Goal: Task Accomplishment & Management: Complete application form

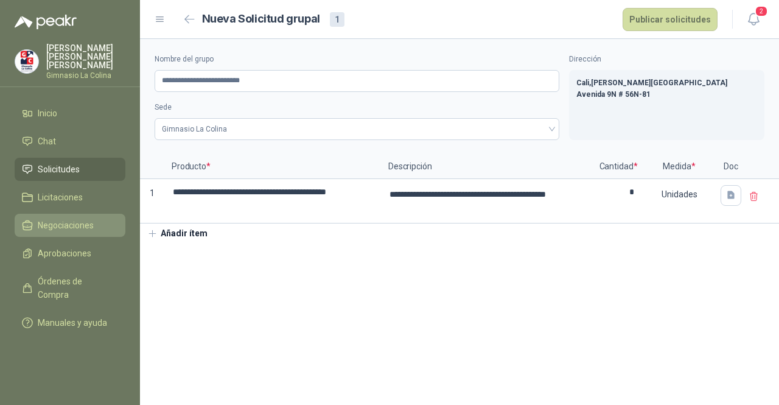
click at [61, 218] on span "Negociaciones" at bounding box center [66, 224] width 56 height 13
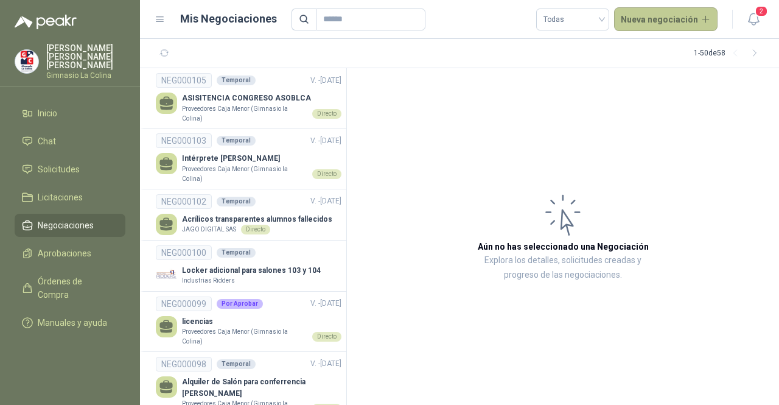
click at [693, 26] on button "Nueva negociación" at bounding box center [666, 19] width 104 height 24
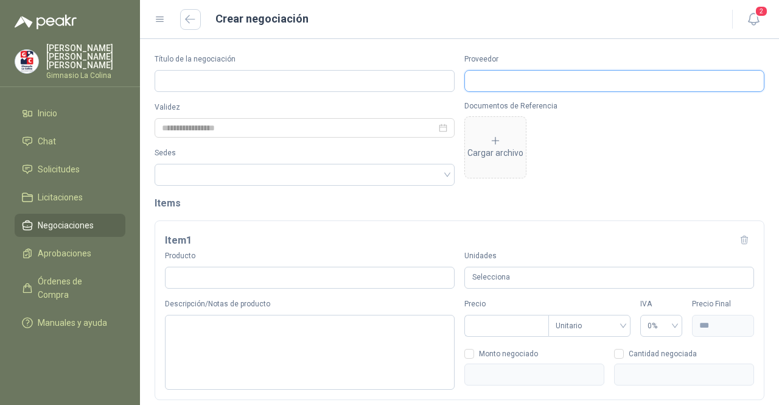
click at [626, 77] on input "Proveedor" at bounding box center [614, 81] width 299 height 21
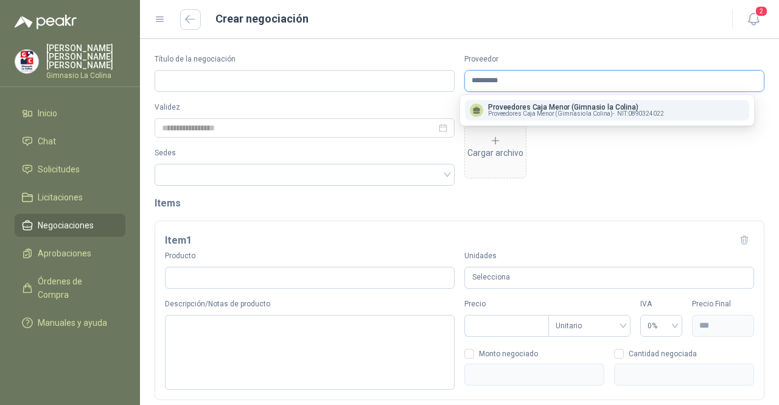
type input "*********"
click at [593, 104] on p "Proveedores Caja Menor (Gimnasio la Colina)" at bounding box center [576, 106] width 176 height 7
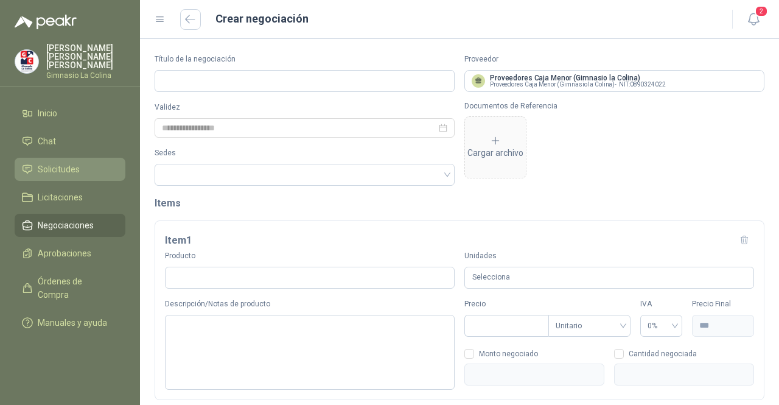
click at [78, 162] on span "Solicitudes" at bounding box center [59, 168] width 42 height 13
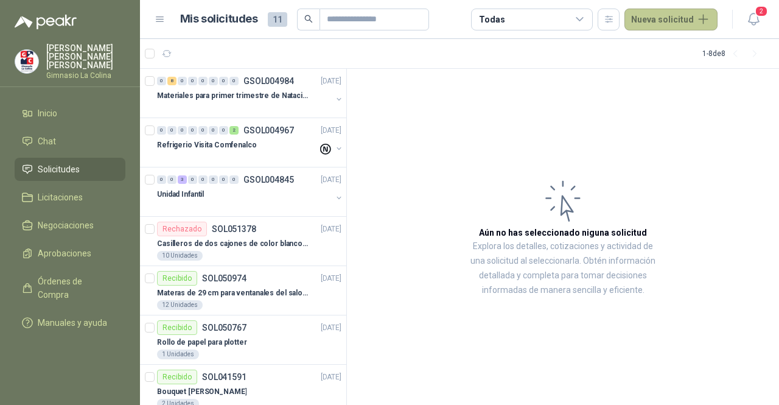
click at [679, 14] on button "Nueva solicitud" at bounding box center [670, 20] width 93 height 22
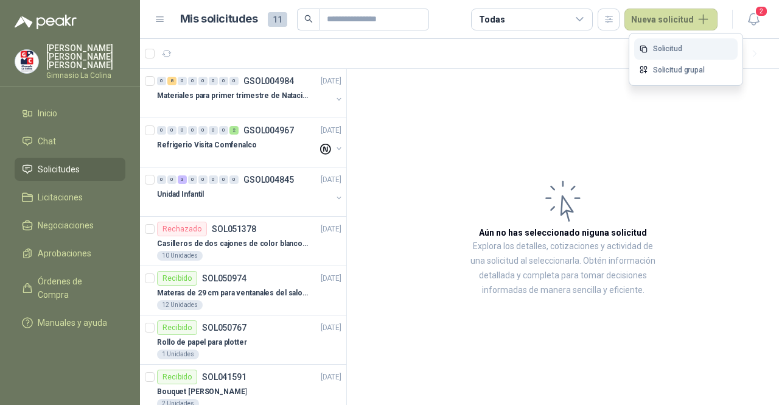
click at [668, 47] on link "Solicitud" at bounding box center [685, 48] width 103 height 21
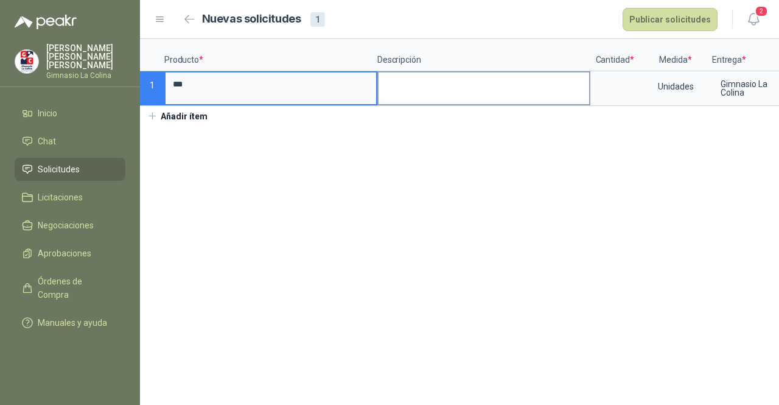
type input "***"
click at [415, 85] on textarea at bounding box center [484, 86] width 211 height 28
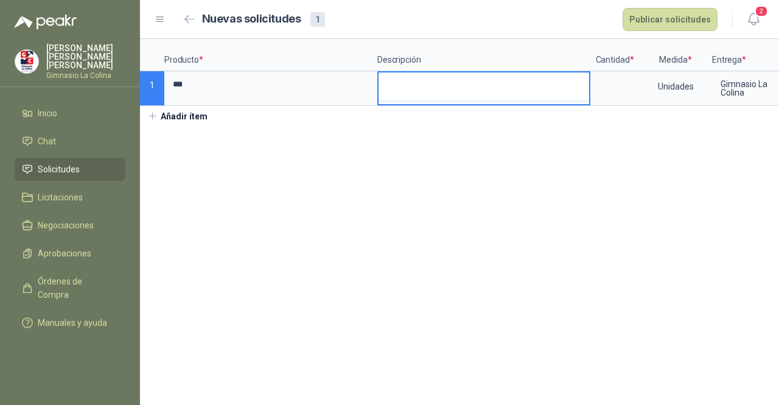
type textarea "*"
type textarea "**"
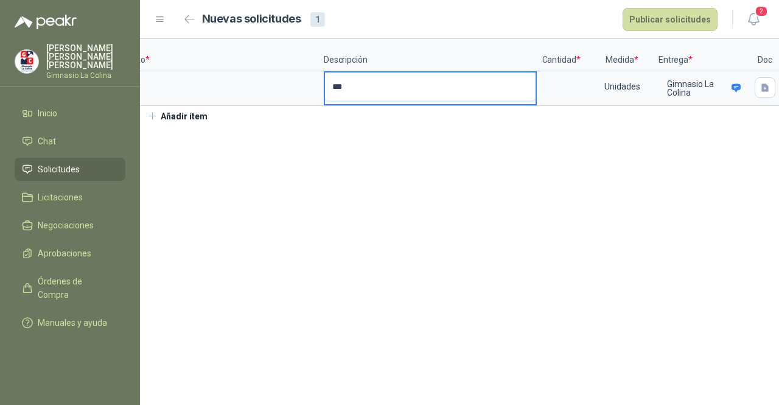
scroll to position [0, 86]
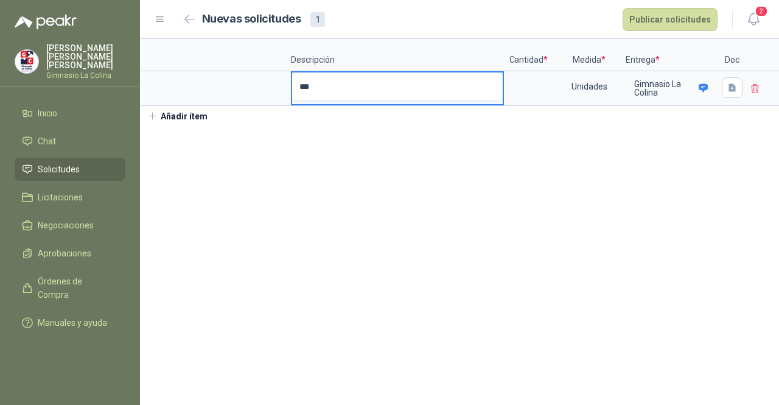
type textarea "***"
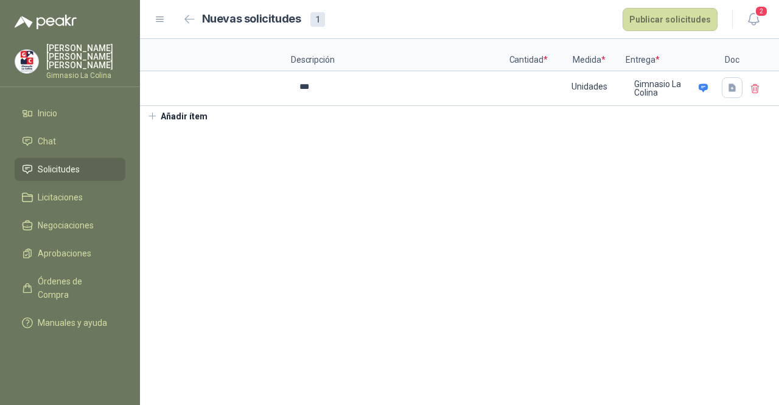
click at [752, 92] on icon at bounding box center [755, 89] width 7 height 9
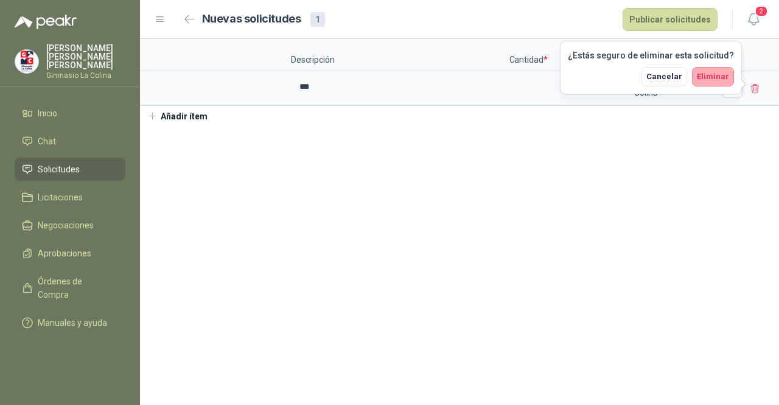
click at [718, 77] on span "Eliminar" at bounding box center [713, 76] width 32 height 9
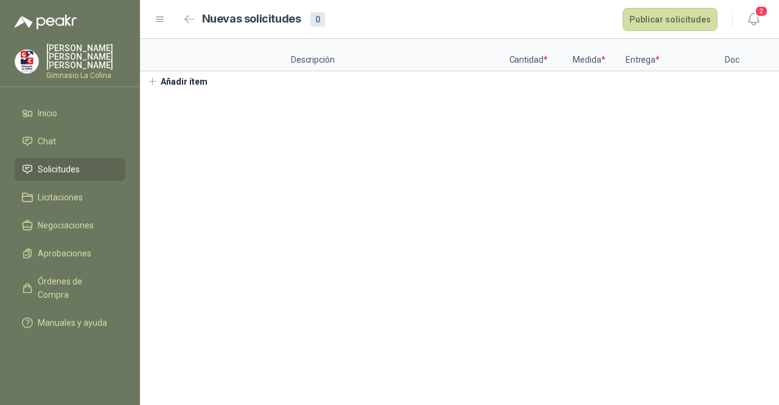
click at [77, 162] on span "Solicitudes" at bounding box center [59, 168] width 42 height 13
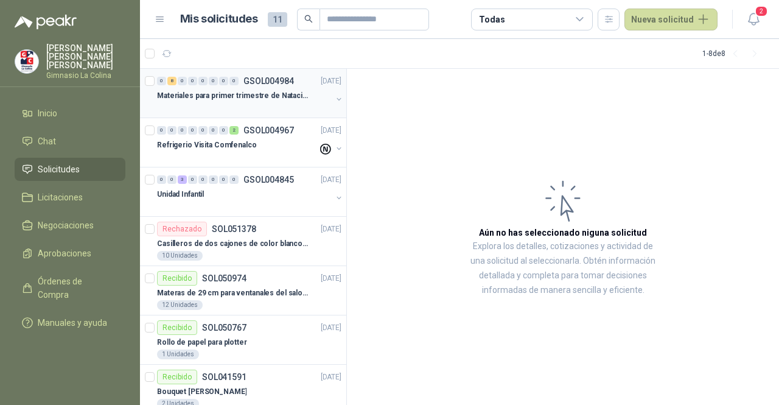
click at [253, 108] on div at bounding box center [244, 108] width 175 height 10
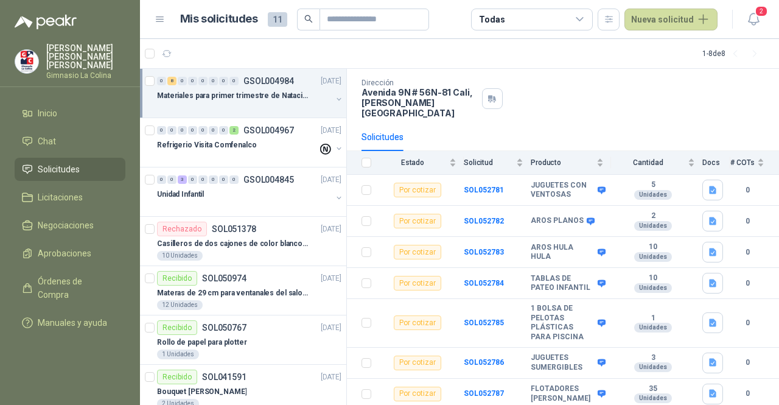
scroll to position [133, 0]
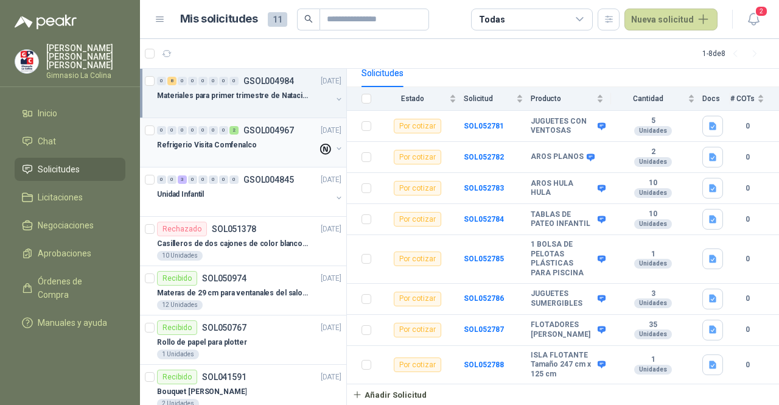
click at [212, 141] on p "Refrigerio Visita Comfenalco" at bounding box center [207, 145] width 100 height 12
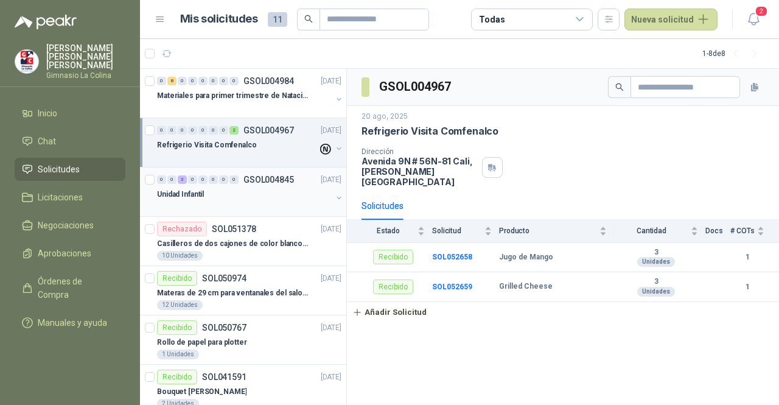
click at [239, 190] on div "Unidad Infantil" at bounding box center [244, 194] width 175 height 15
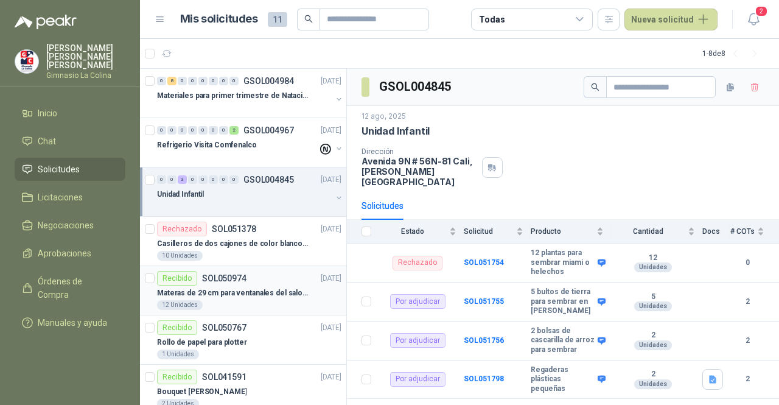
click at [276, 294] on p "Materas de 29 cm para ventanales del salon de lenguaje y coordinación" at bounding box center [233, 293] width 152 height 12
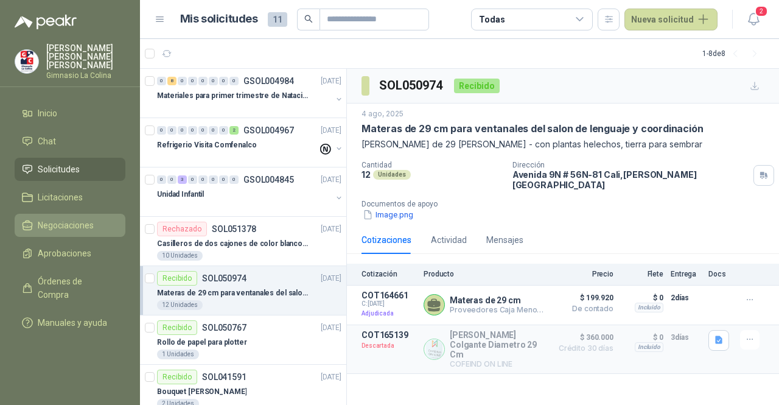
click at [107, 218] on li "Negociaciones" at bounding box center [70, 224] width 96 height 13
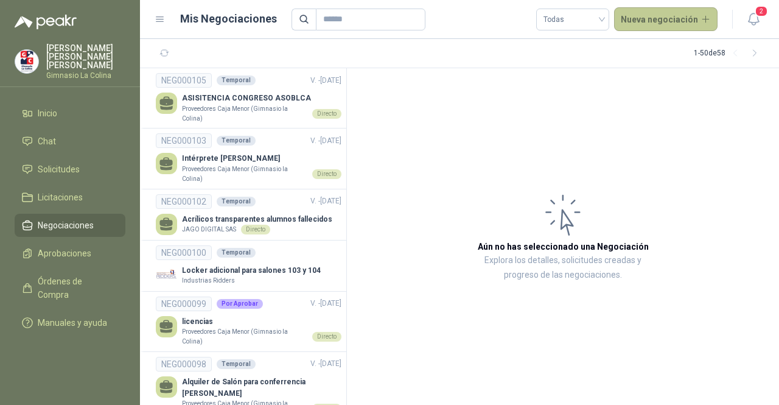
click at [689, 27] on button "Nueva negociación" at bounding box center [666, 19] width 104 height 24
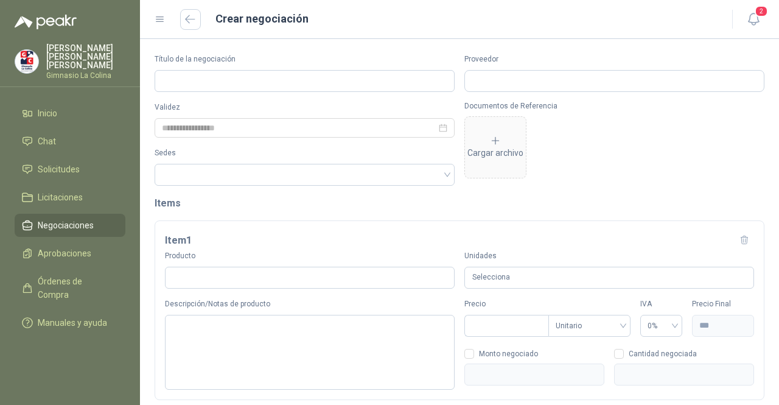
click at [652, 91] on div at bounding box center [614, 81] width 300 height 22
click at [652, 85] on input "Proveedor" at bounding box center [614, 81] width 299 height 21
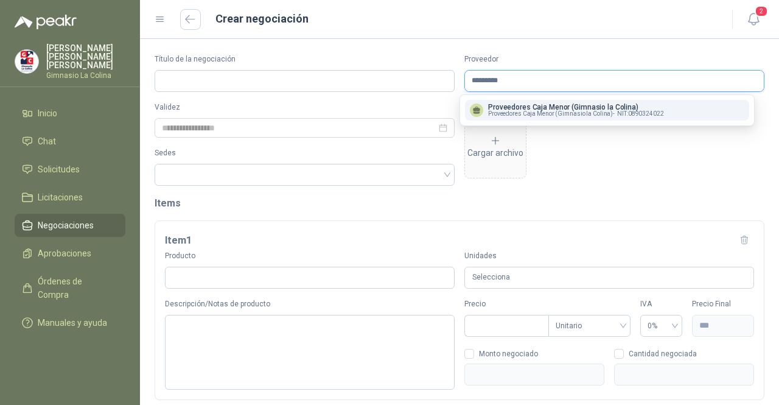
type input "*********"
click at [593, 108] on p "Proveedores Caja Menor (Gimnasio la Colina)" at bounding box center [576, 106] width 176 height 7
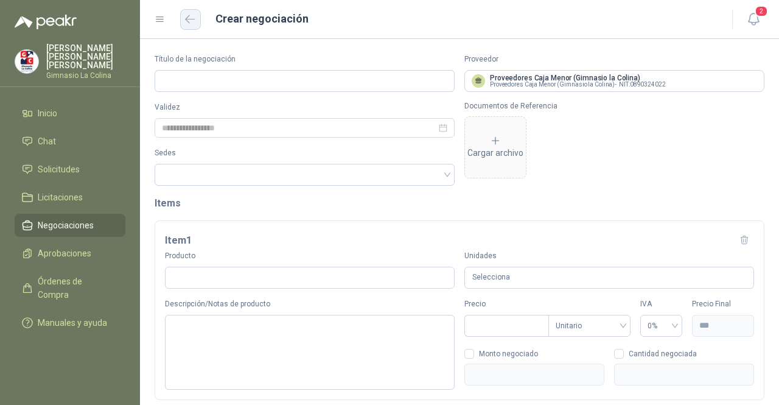
click at [189, 21] on icon "button" at bounding box center [190, 19] width 10 height 9
